Goal: Task Accomplishment & Management: Use online tool/utility

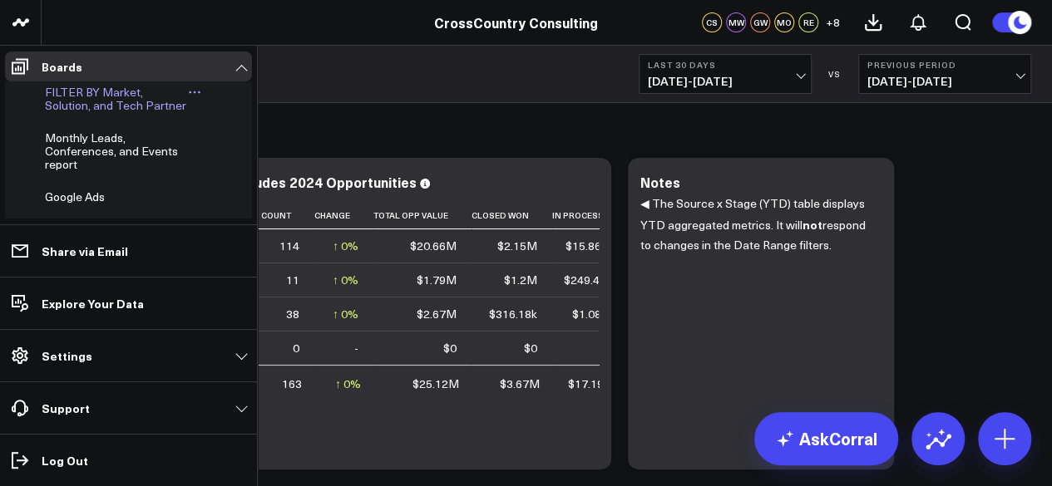
scroll to position [475, 0]
click at [59, 162] on span "Monthly Leads, Conferences, and Events report" at bounding box center [111, 152] width 133 height 42
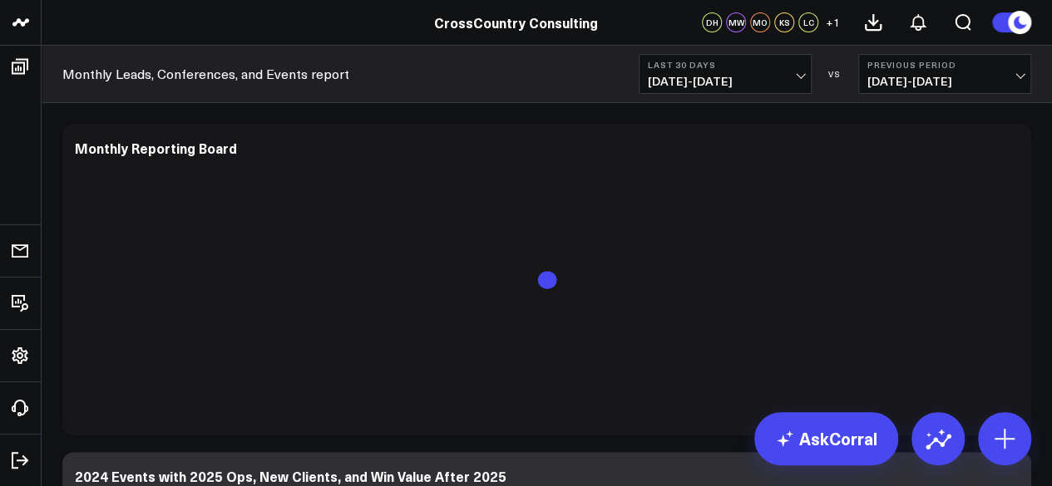
click at [690, 89] on button "Last 30 Days [DATE] - [DATE]" at bounding box center [724, 74] width 173 height 40
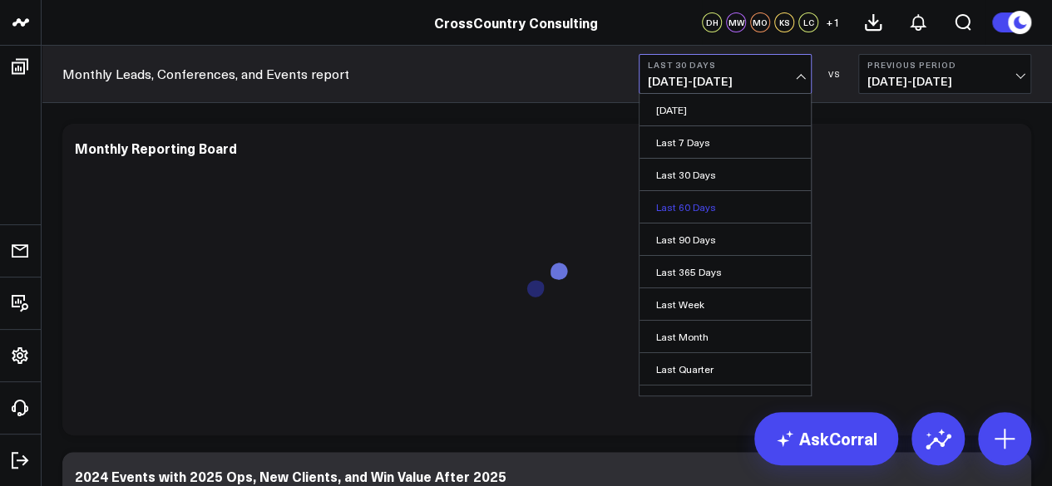
scroll to position [146, 0]
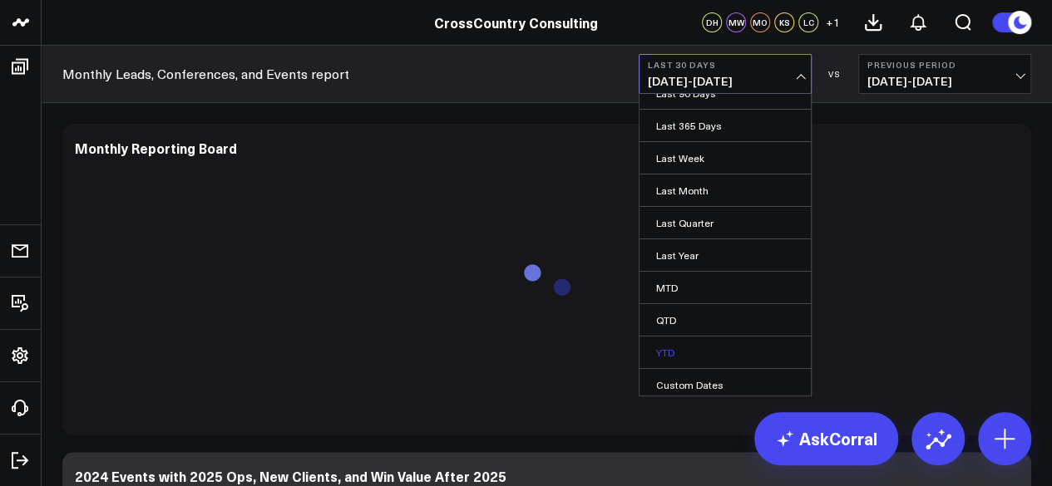
click at [687, 338] on link "YTD" at bounding box center [724, 353] width 171 height 32
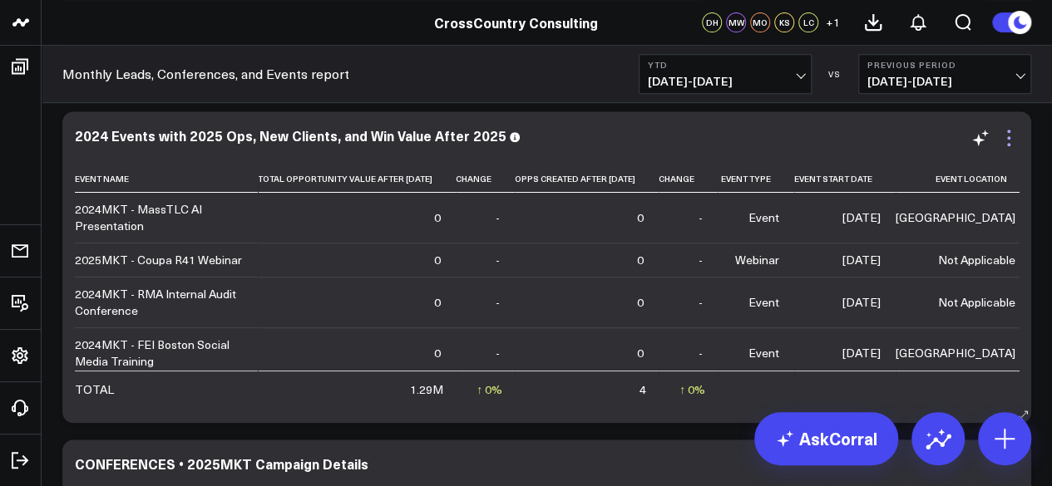
click at [1008, 137] on icon at bounding box center [1008, 137] width 3 height 3
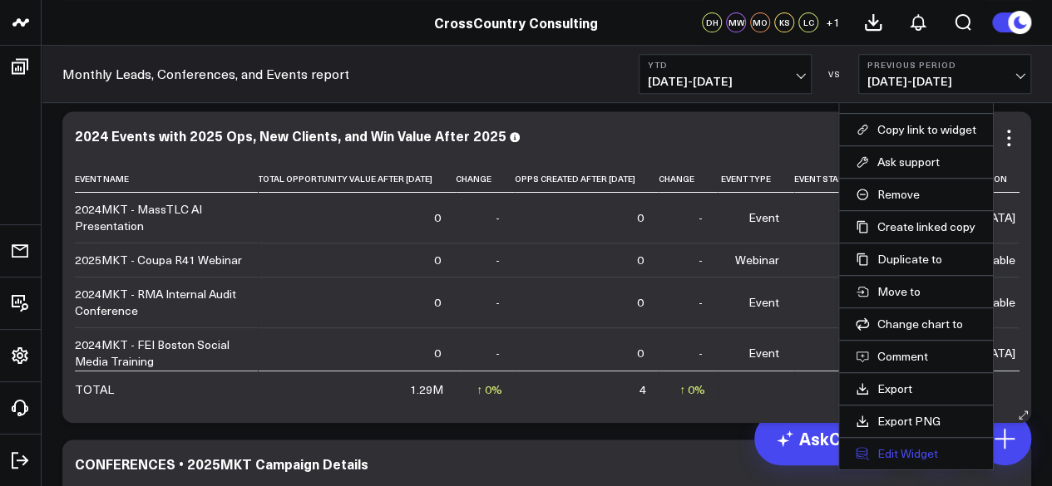
click at [914, 456] on button "Edit Widget" at bounding box center [915, 453] width 121 height 15
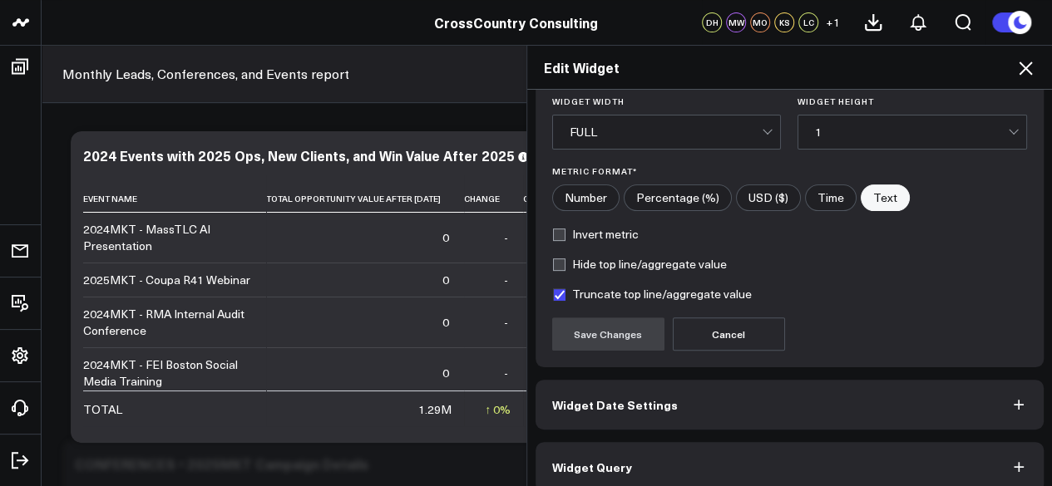
scroll to position [253, 0]
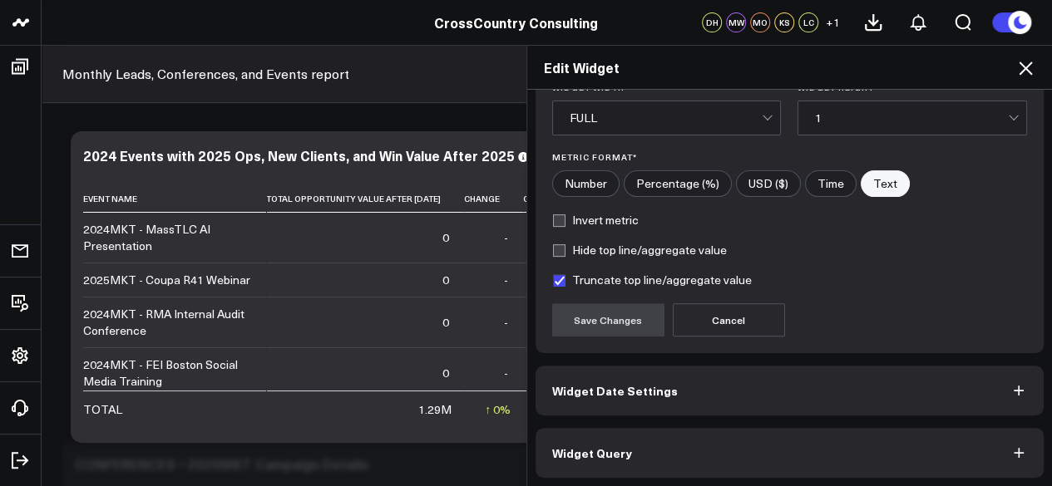
click at [931, 441] on button "Widget Query" at bounding box center [789, 453] width 509 height 50
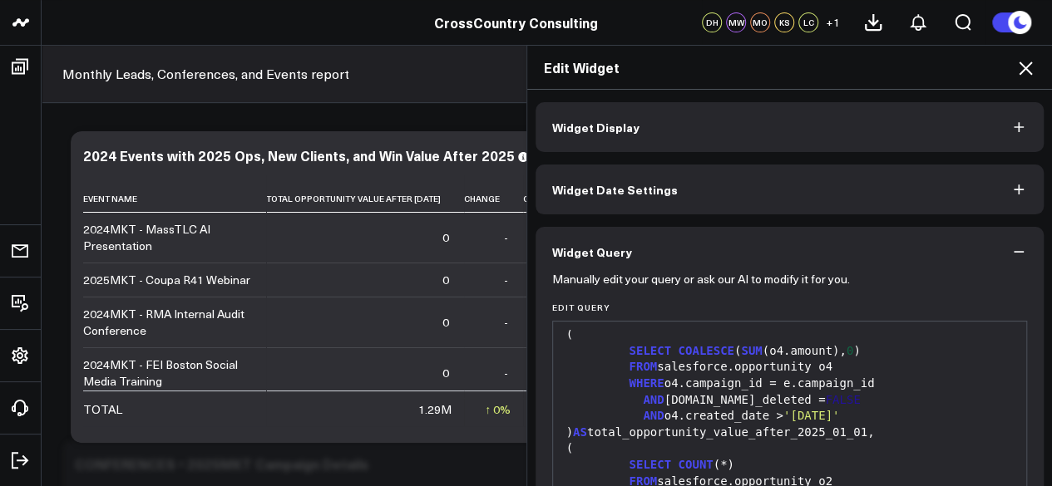
scroll to position [471, 0]
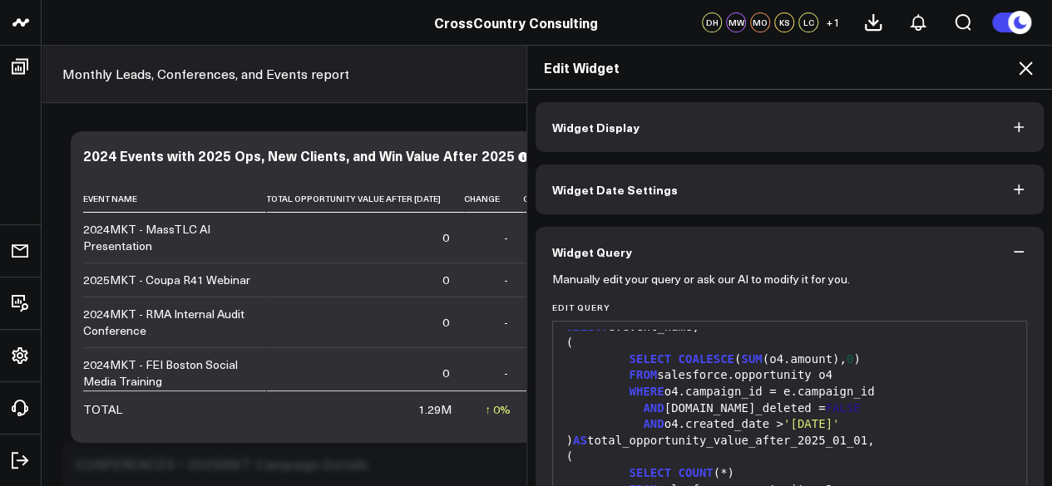
click at [1026, 69] on icon at bounding box center [1024, 68] width 13 height 13
